Goal: Answer question/provide support: Share knowledge or assist other users

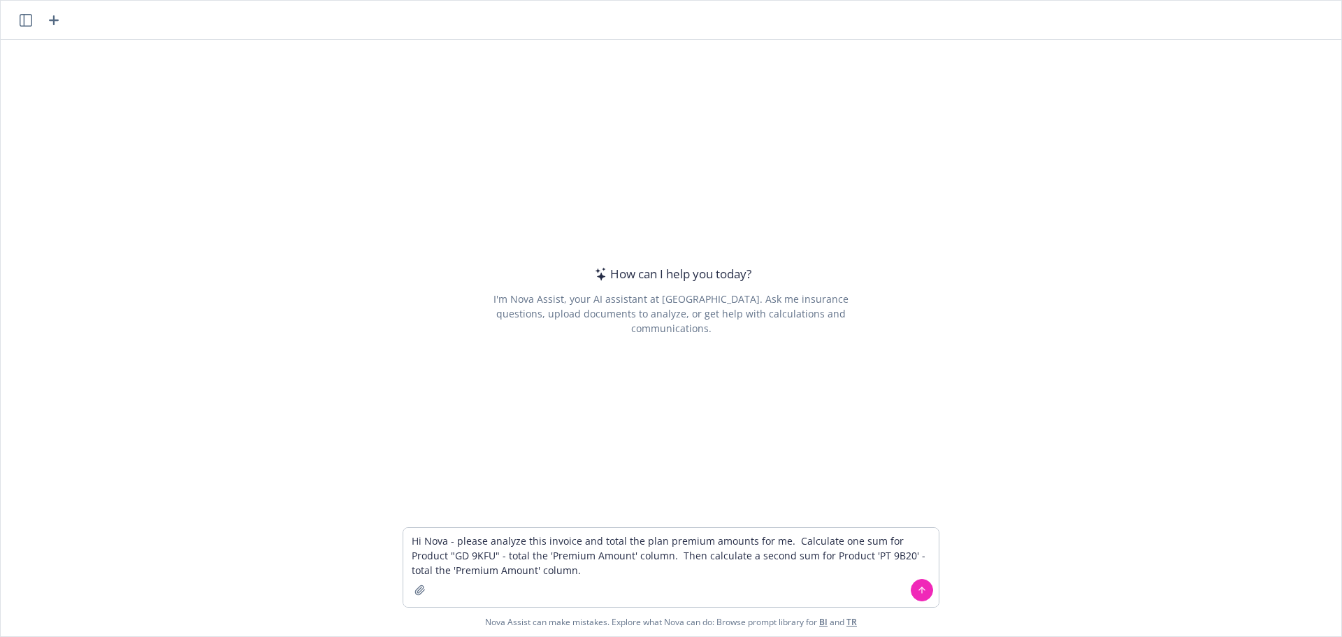
click at [456, 561] on textarea "Hi Nova - please analyze this invoice and total the plan premium amounts for me…" at bounding box center [670, 567] width 535 height 79
click at [587, 566] on textarea "Hi Nova - please analyze this invoice and total the plan premium amounts for me…" at bounding box center [670, 567] width 535 height 79
type textarea "Hi Nova - please analyze this invoice and total the plan premium amounts for me…"
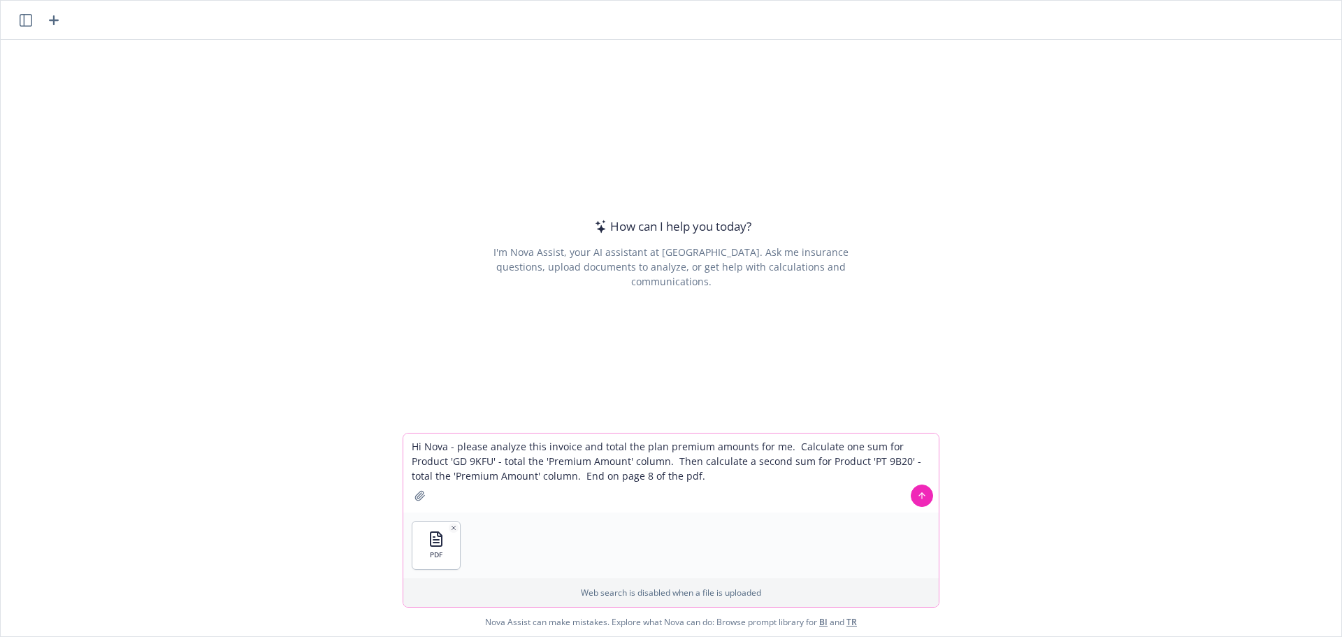
click at [807, 484] on textarea "Hi Nova - please analyze this invoice and total the plan premium amounts for me…" at bounding box center [670, 472] width 535 height 79
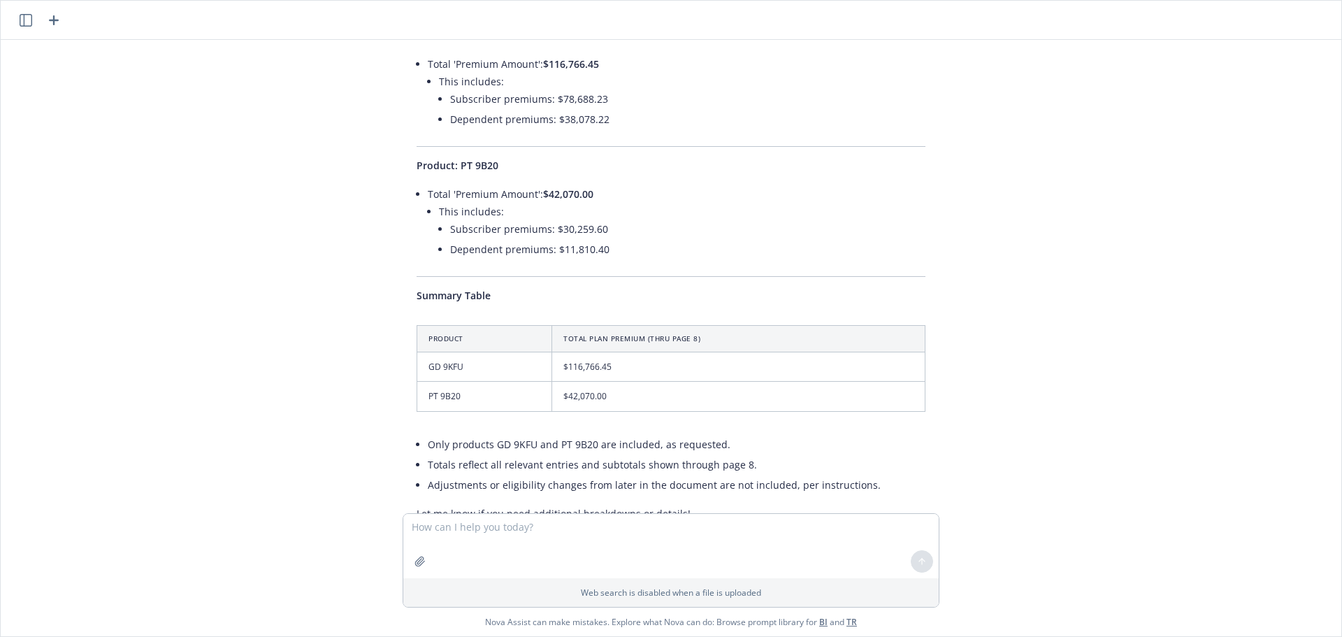
scroll to position [231, 0]
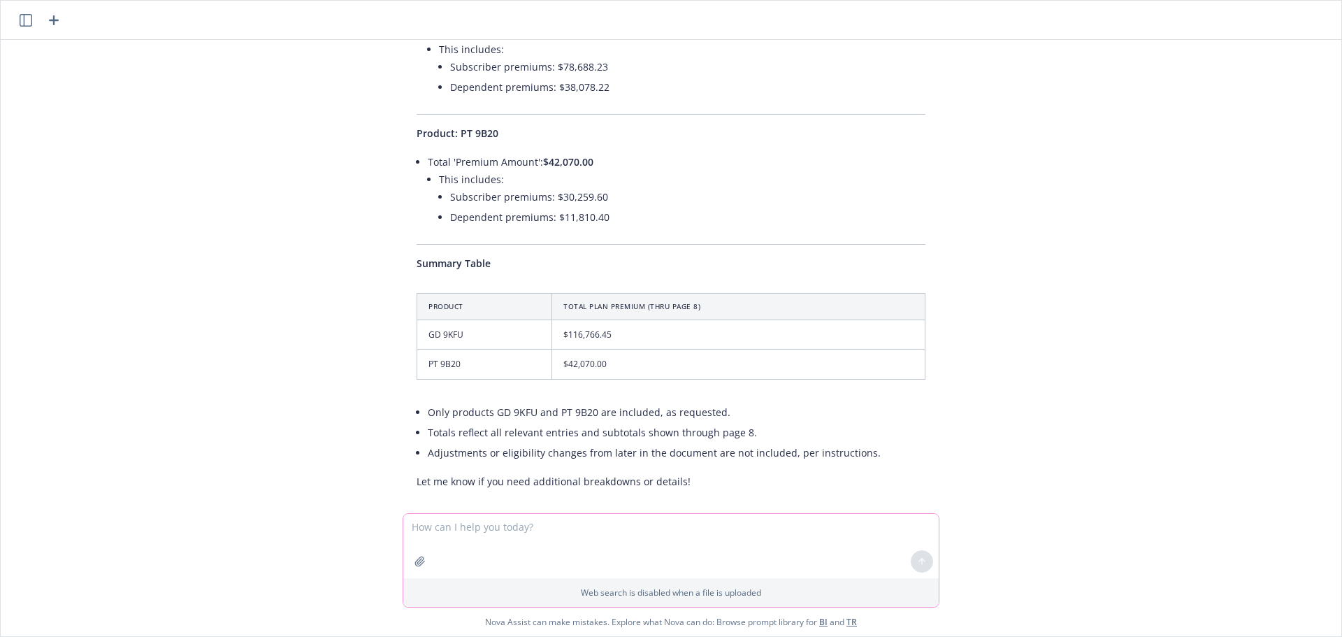
click at [653, 539] on textarea at bounding box center [670, 546] width 535 height 64
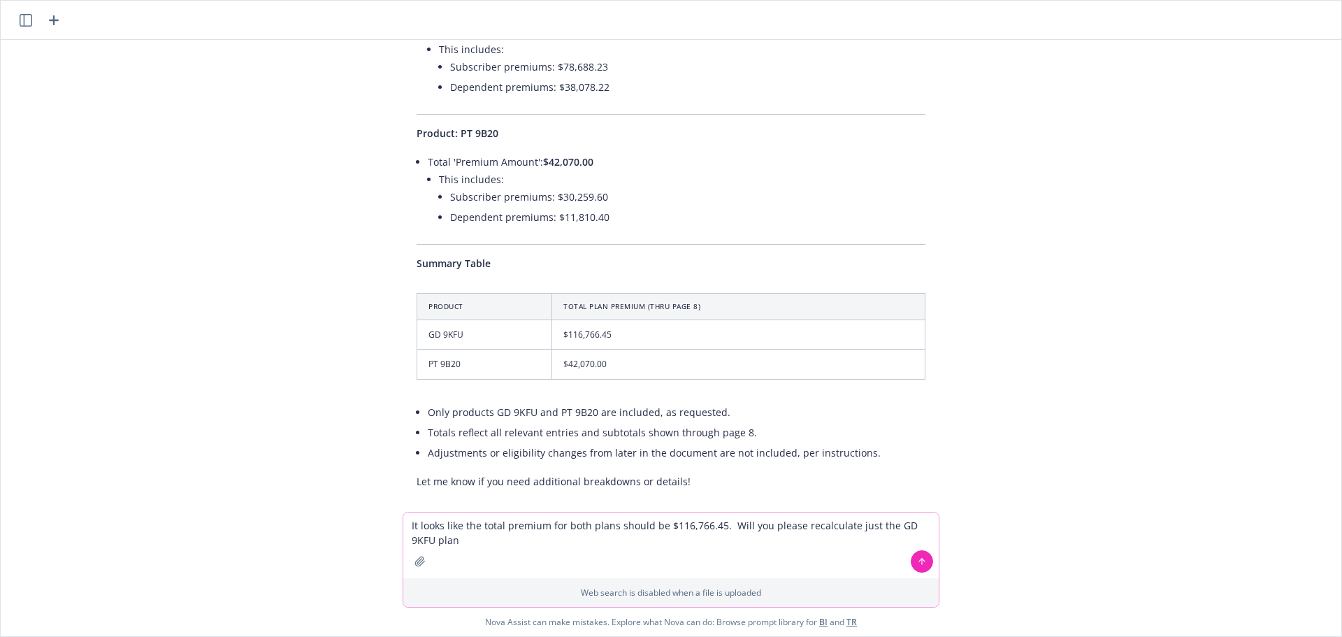
type textarea "It looks like the total premium for both plans should be $116,766.45. Will you …"
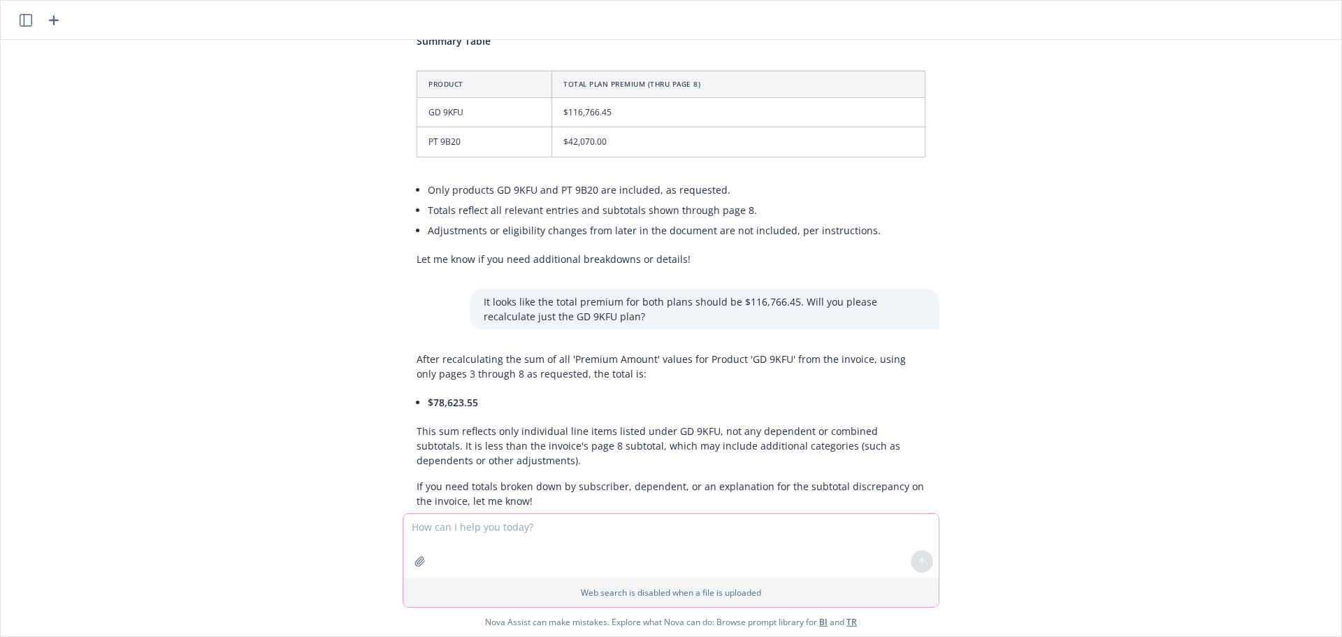
scroll to position [473, 0]
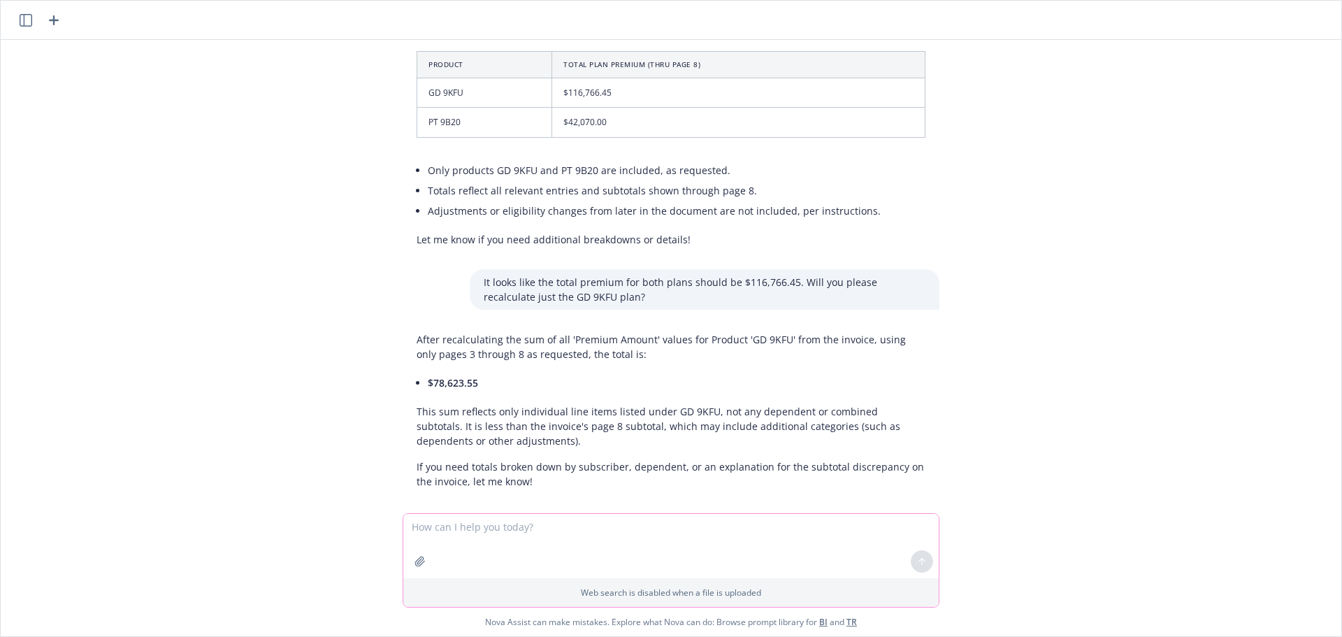
click at [533, 542] on textarea at bounding box center [670, 546] width 535 height 64
type textarea "Thank you! Please also recalculate PT 9B20 the same way"
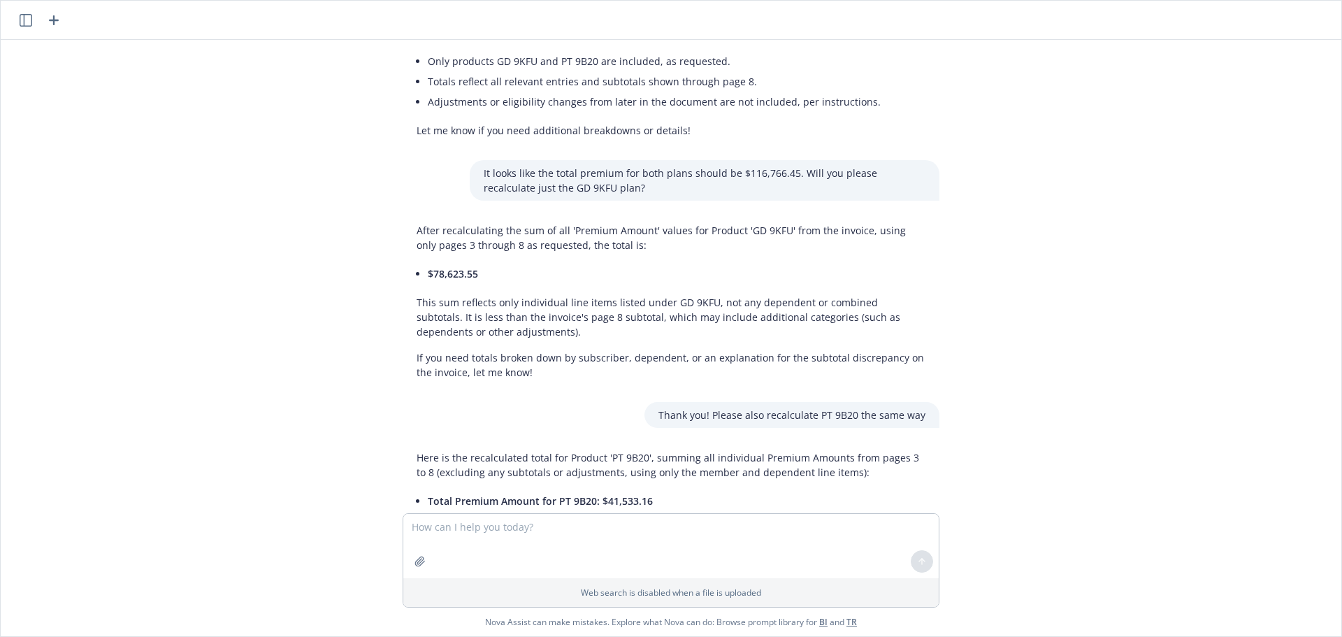
scroll to position [660, 0]
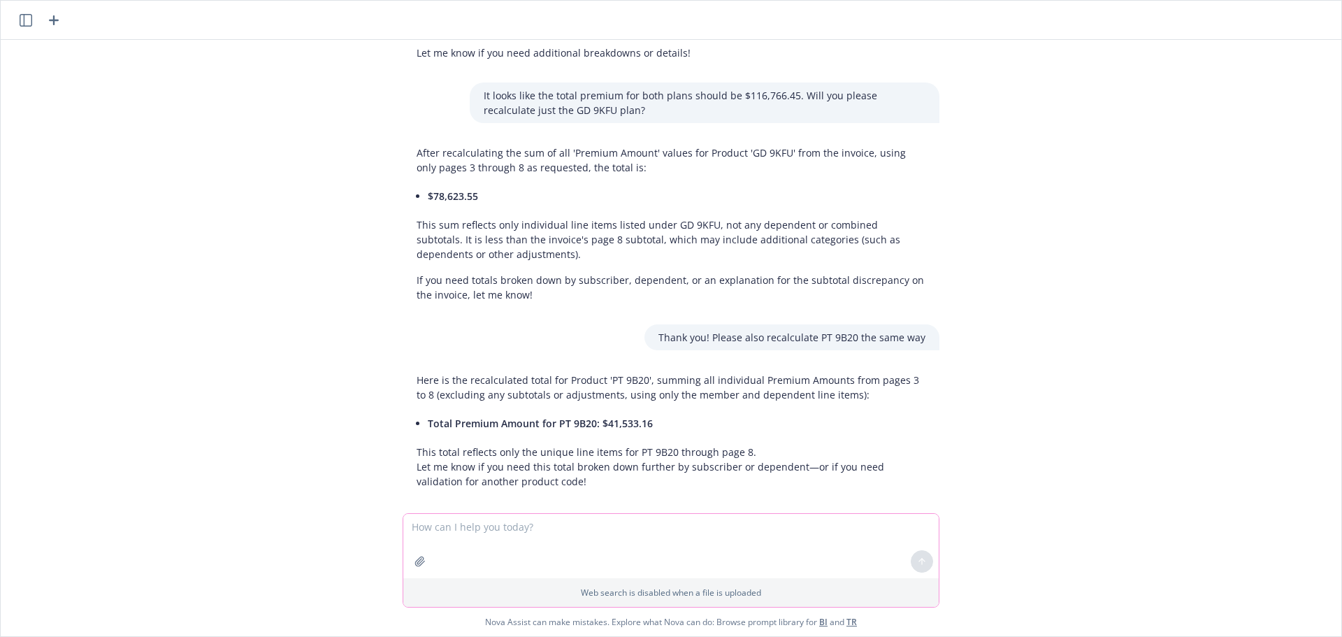
click at [605, 533] on textarea at bounding box center [670, 546] width 535 height 64
click at [800, 445] on p "This total reflects only the unique line items for PT 9B20 through page 8. Let …" at bounding box center [671, 467] width 509 height 44
